Goal: Task Accomplishment & Management: Complete application form

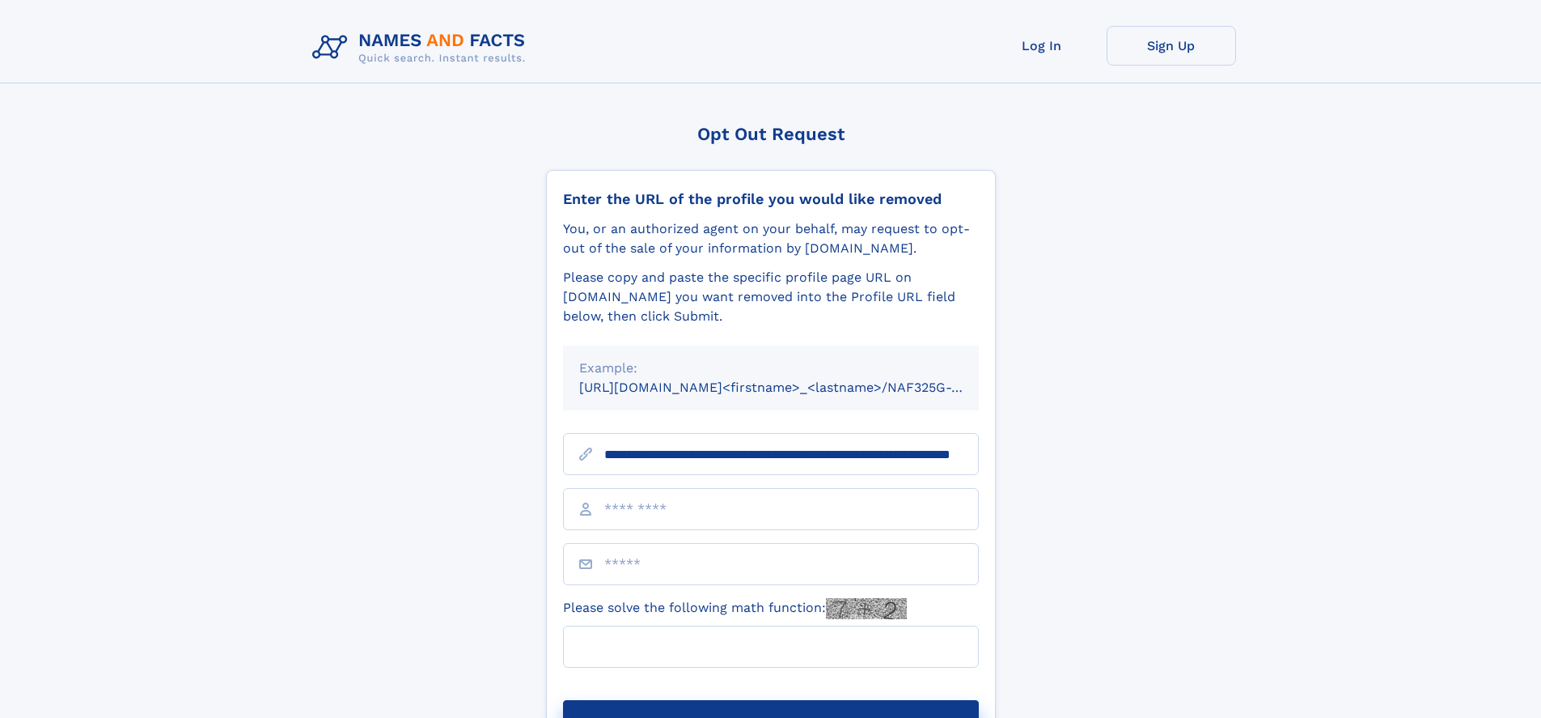
scroll to position [0, 144]
type input "**********"
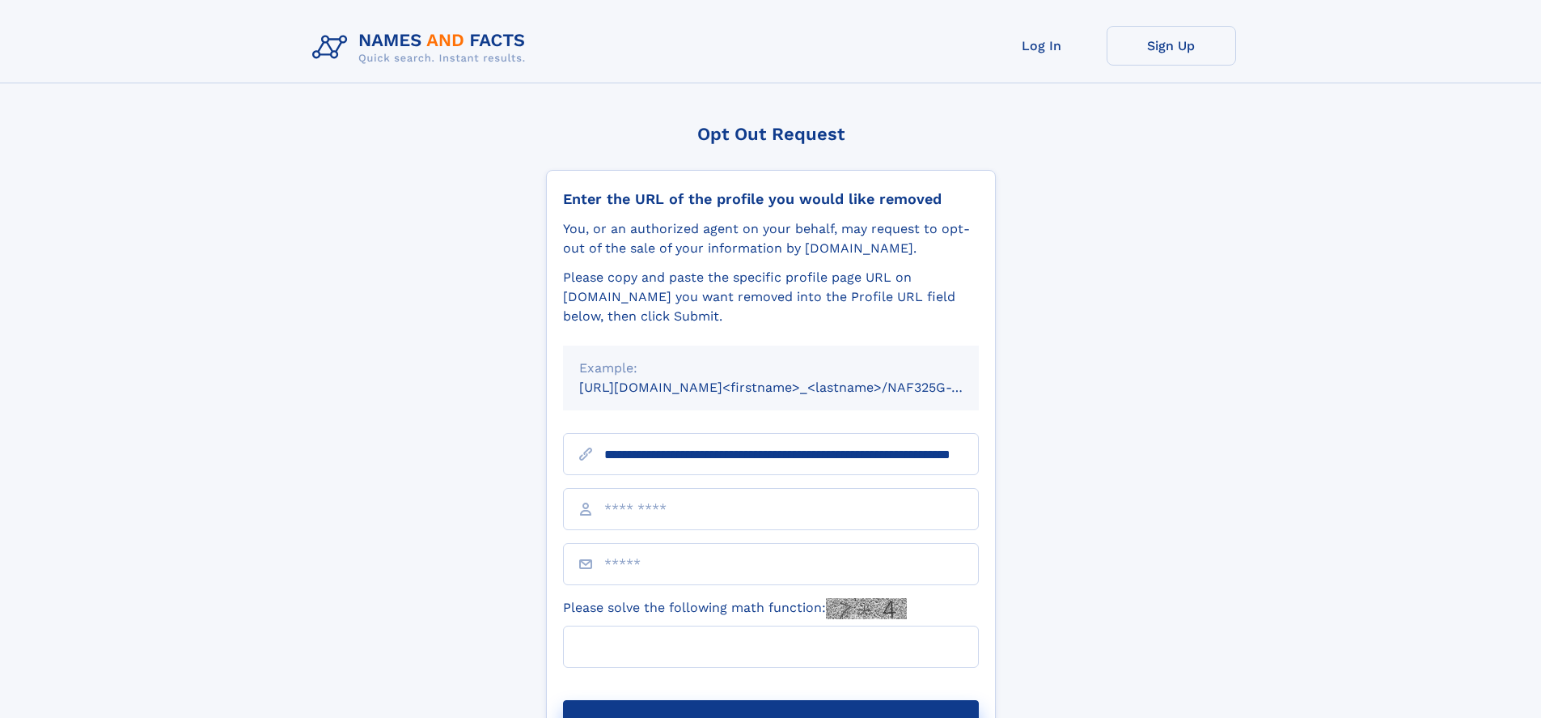
scroll to position [0, 144]
type input "**********"
